Goal: Information Seeking & Learning: Learn about a topic

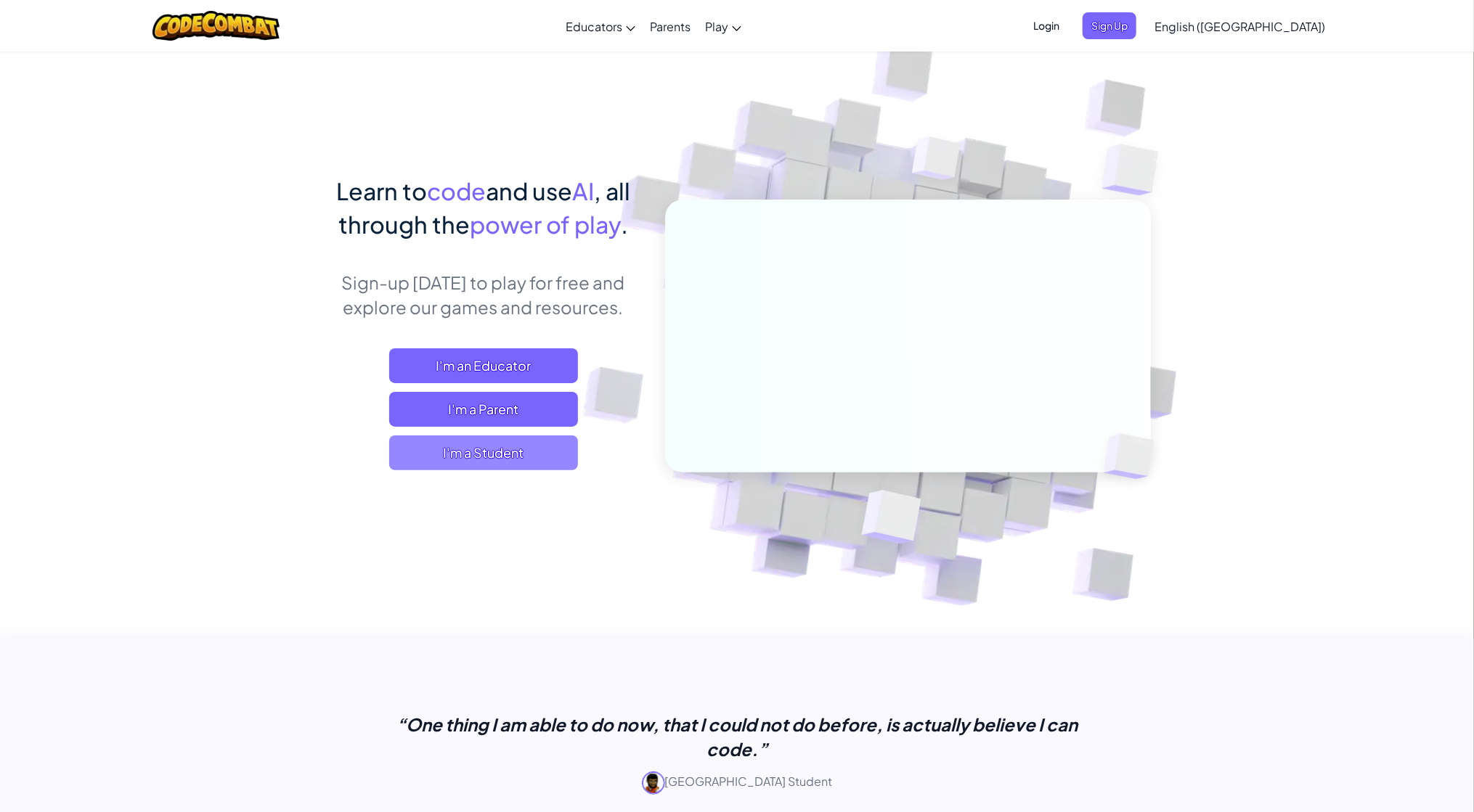
click at [515, 449] on span "I'm a Student" at bounding box center [483, 453] width 189 height 35
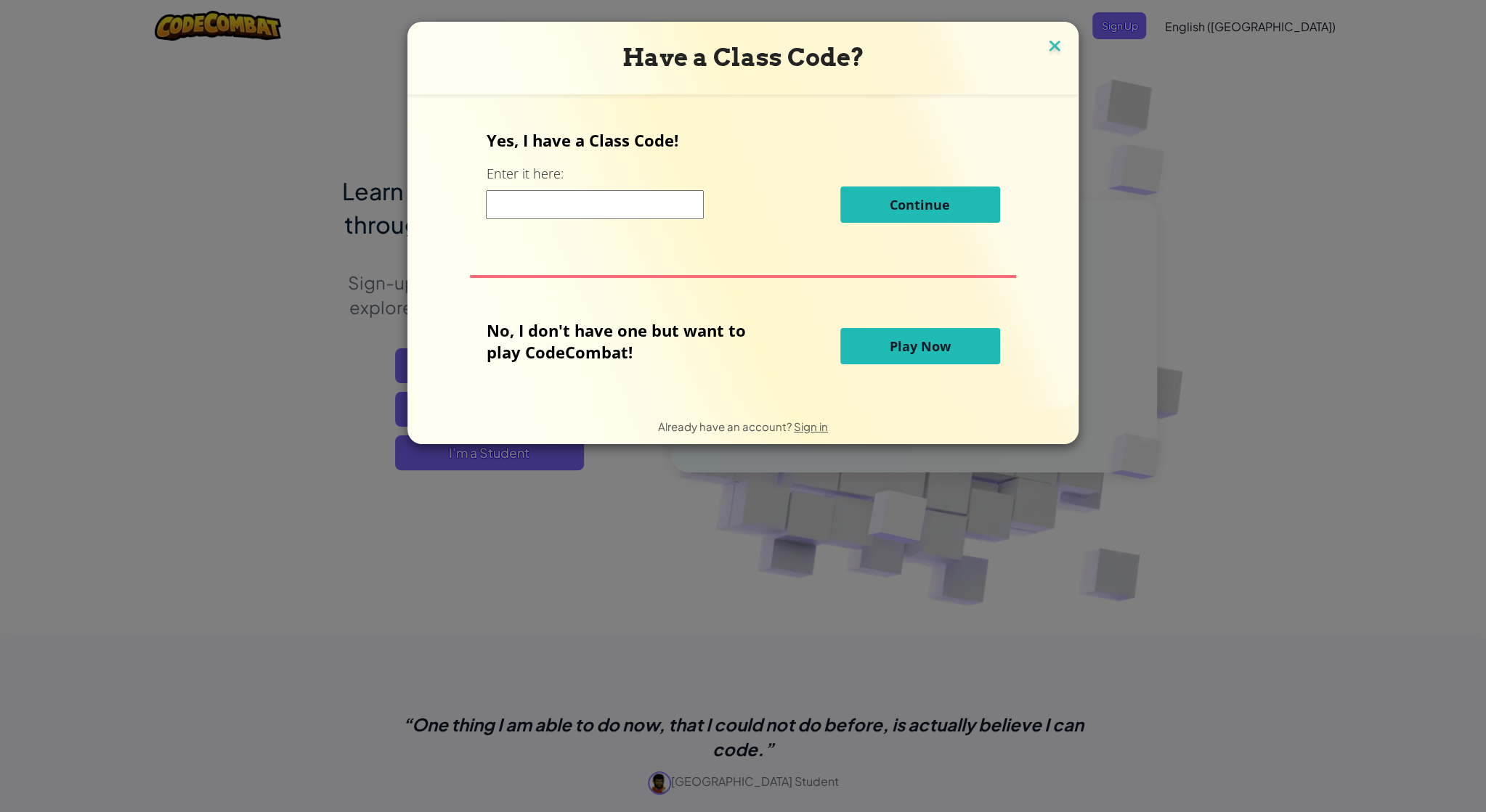
click at [1045, 51] on img at bounding box center [1054, 47] width 19 height 22
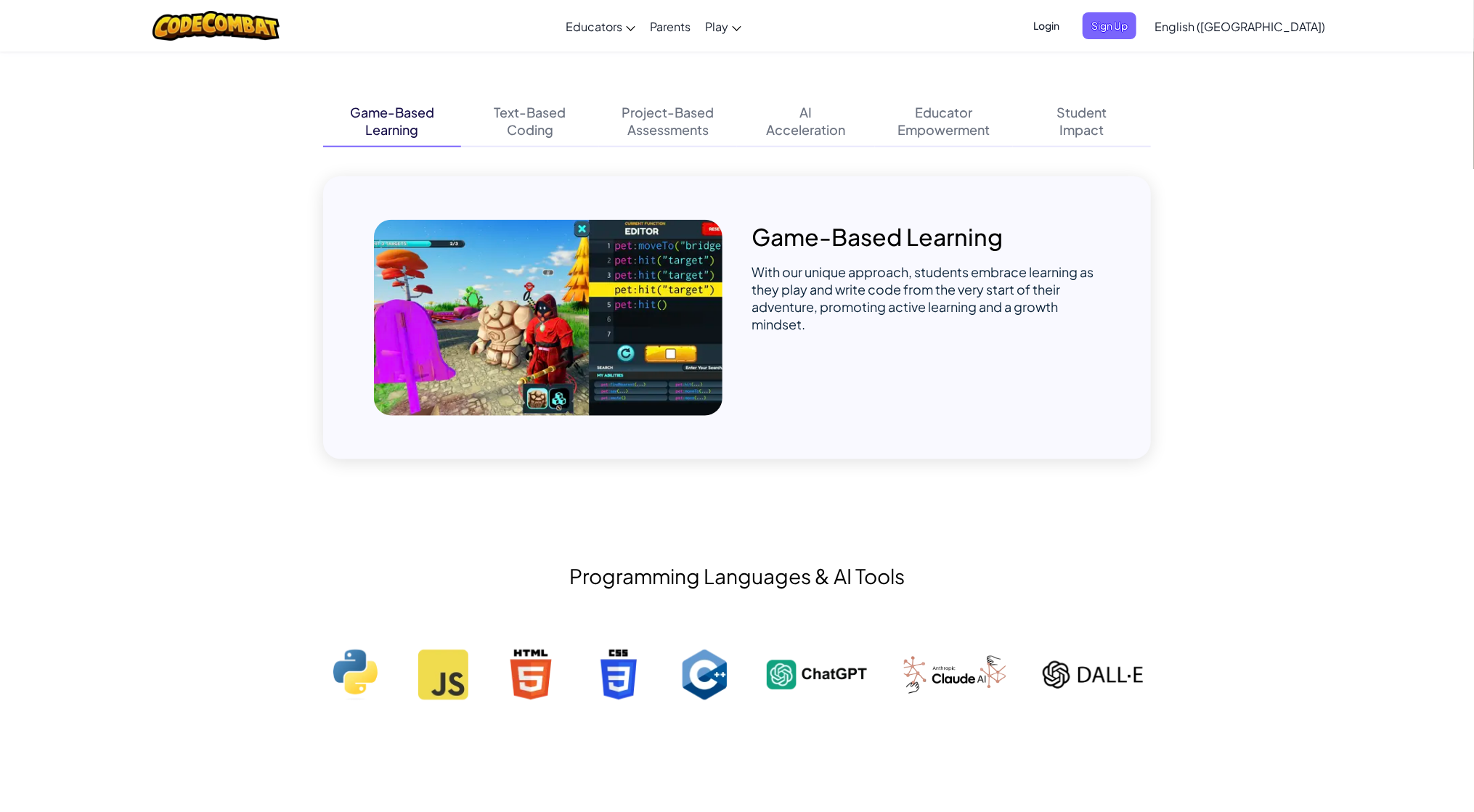
scroll to position [939, 0]
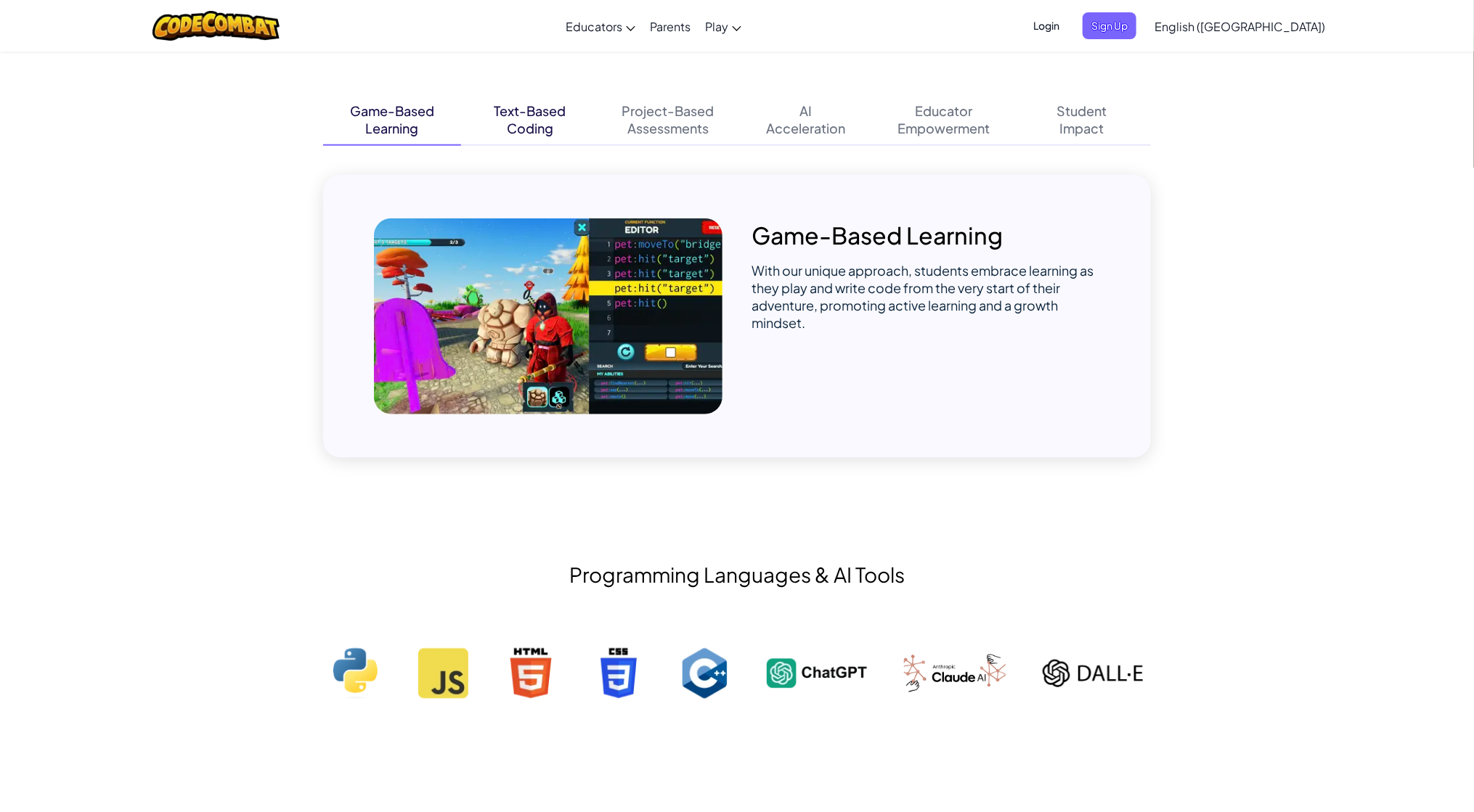
click at [521, 109] on div "Text-Based" at bounding box center [530, 111] width 72 height 18
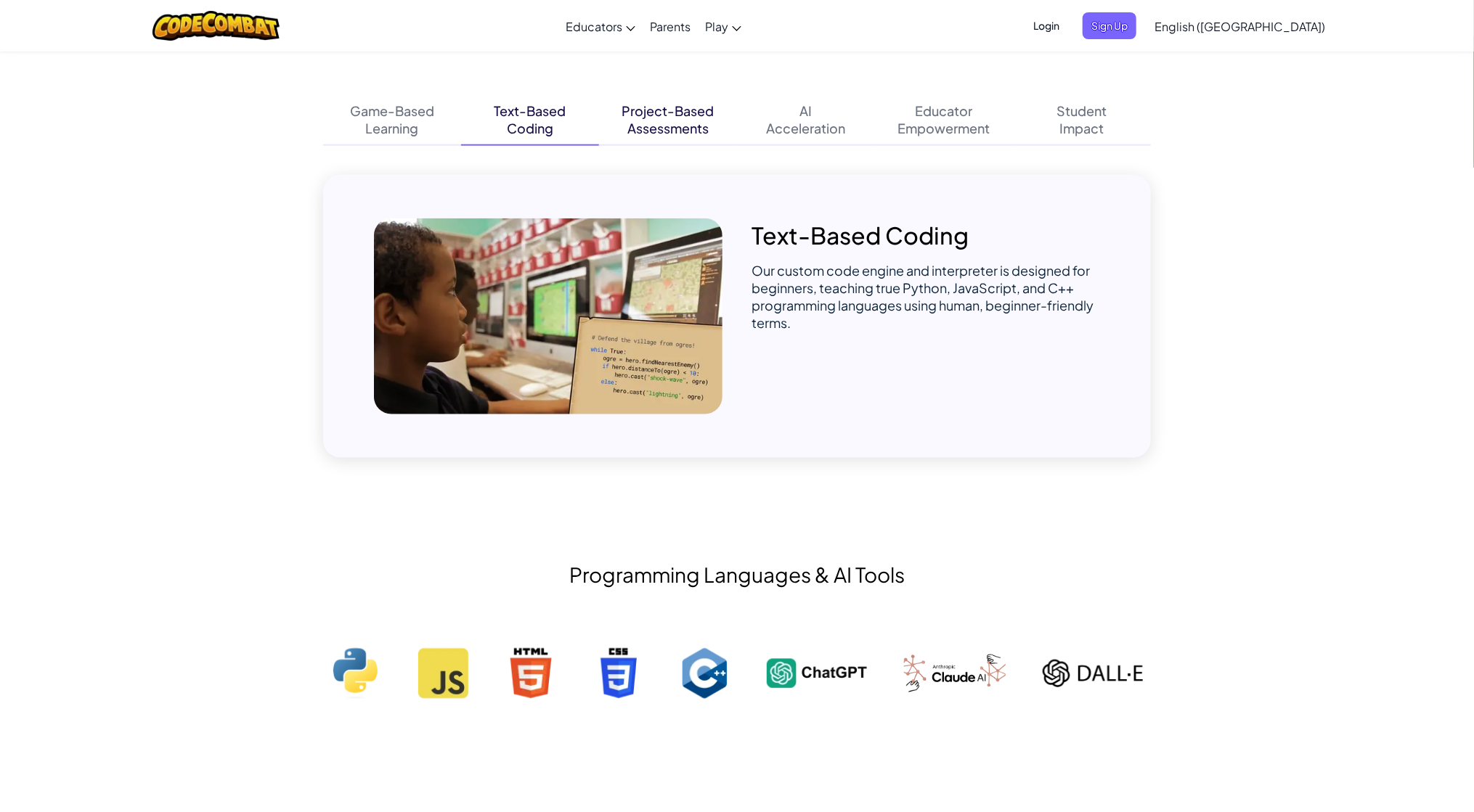
click at [644, 109] on div "Project-Based" at bounding box center [668, 111] width 92 height 18
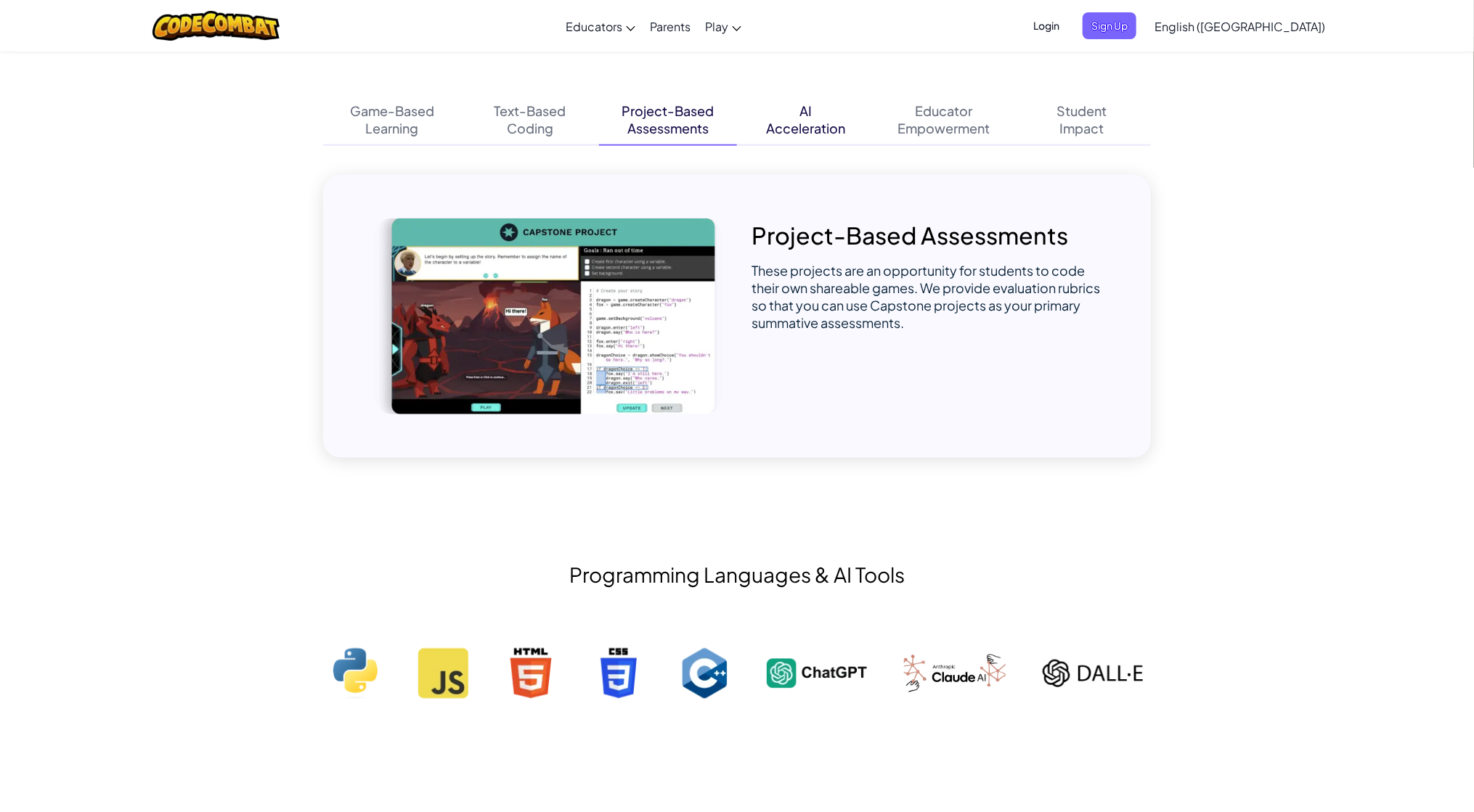
click at [767, 130] on div "Acceleration" at bounding box center [806, 129] width 79 height 18
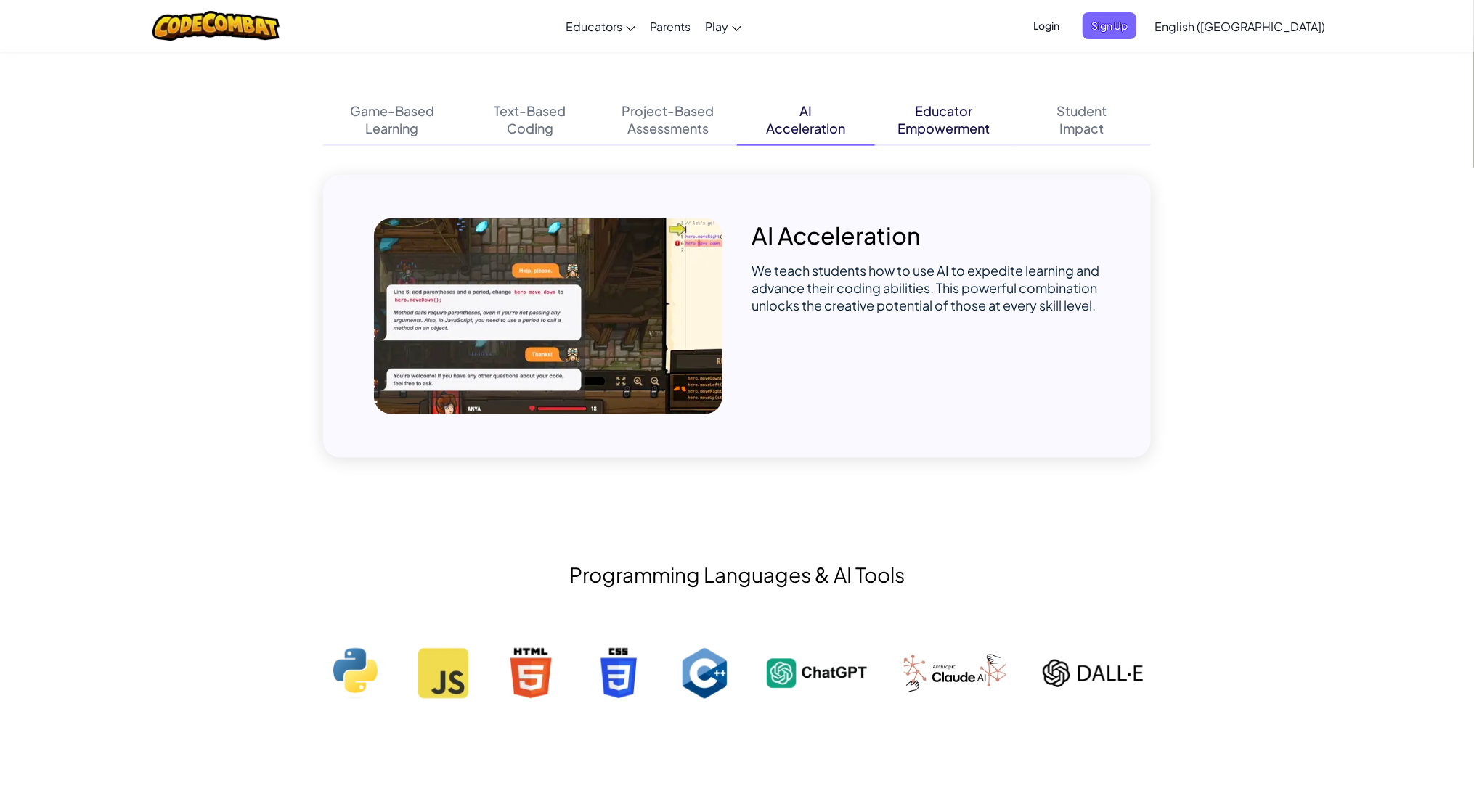
click at [957, 124] on div "Empowerment" at bounding box center [944, 129] width 92 height 18
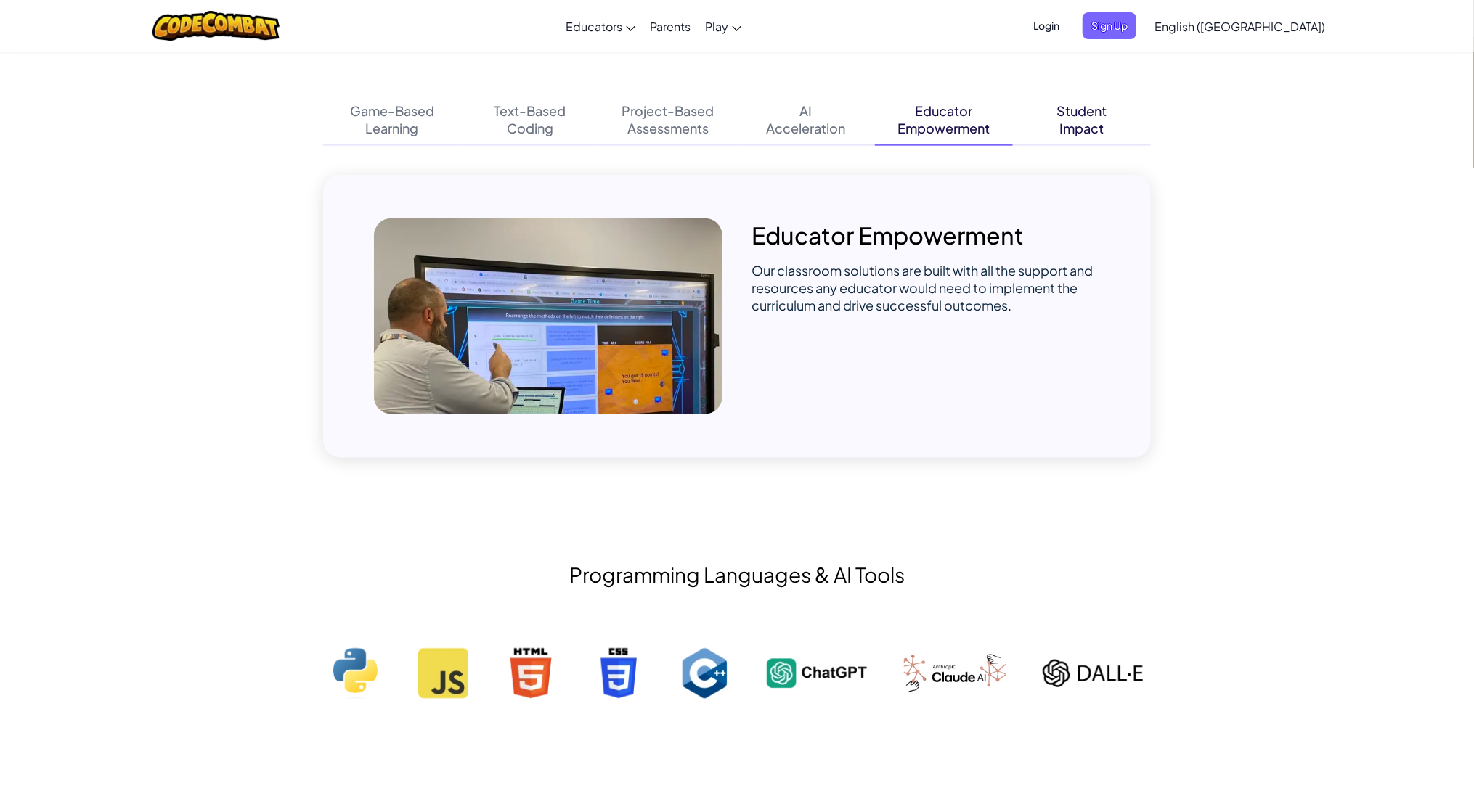
click at [1067, 125] on div "Impact" at bounding box center [1082, 129] width 45 height 18
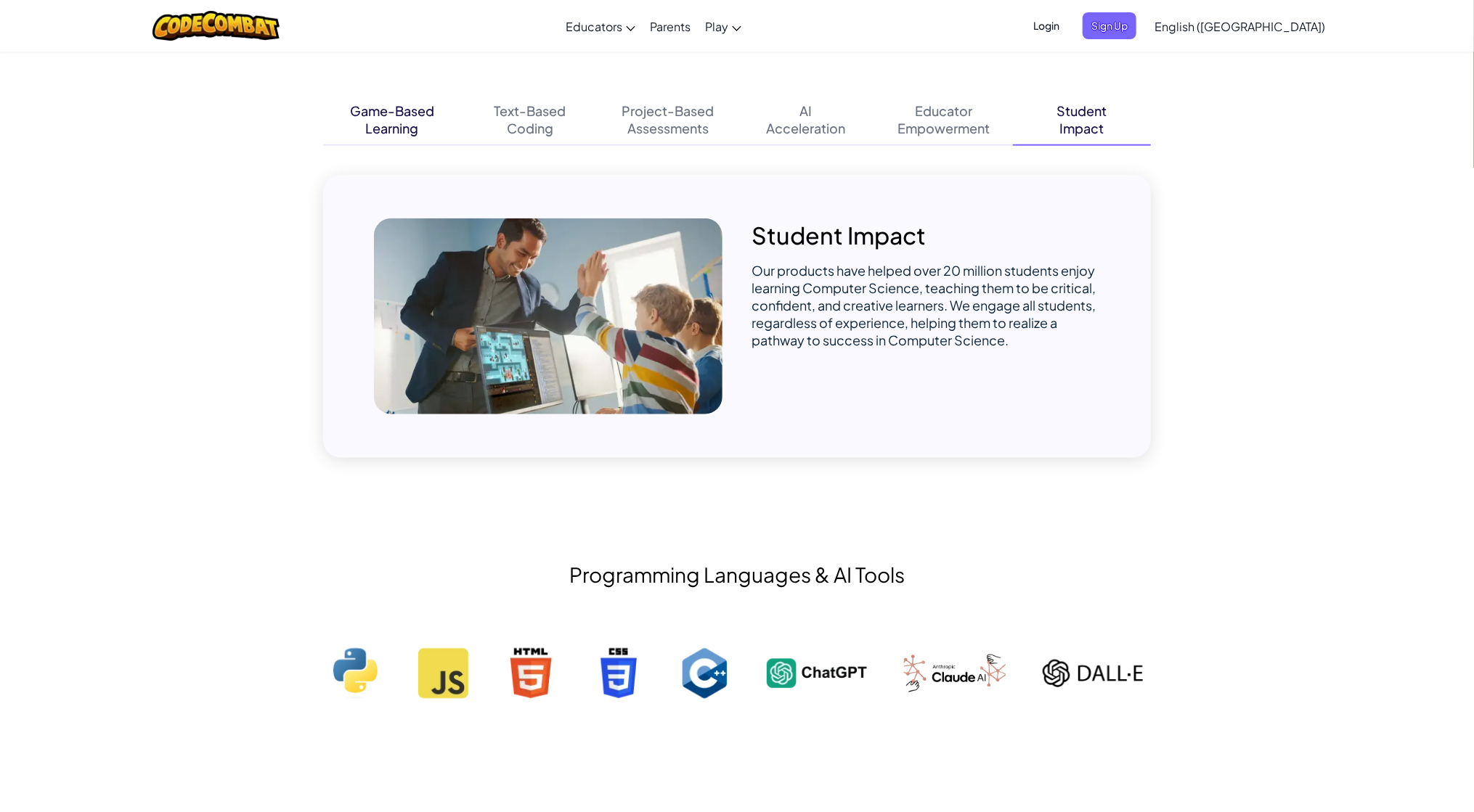
click at [376, 134] on div "Learning" at bounding box center [392, 129] width 53 height 18
